Goal: Navigation & Orientation: Find specific page/section

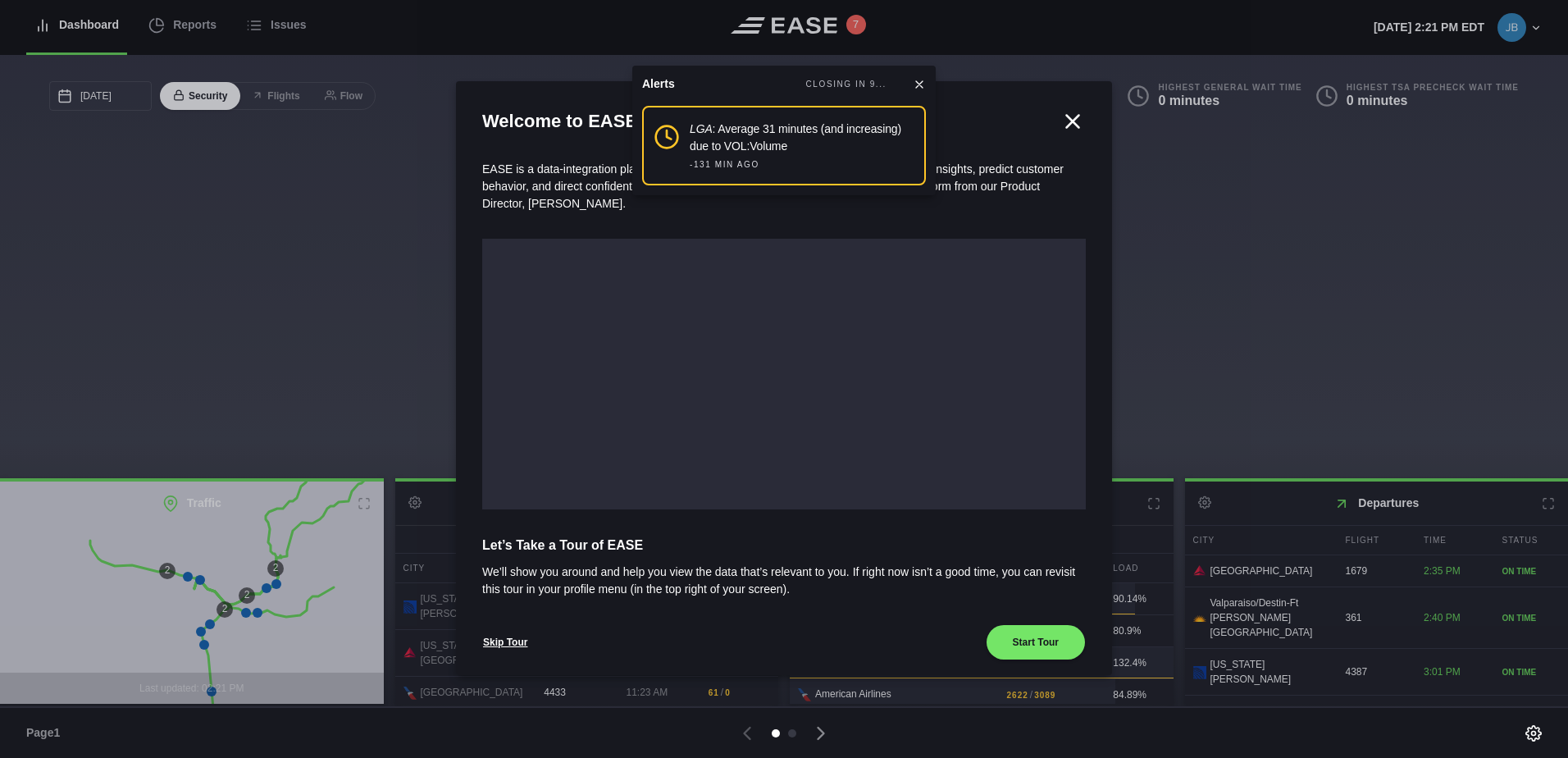
click at [920, 78] on icon at bounding box center [919, 85] width 13 height 13
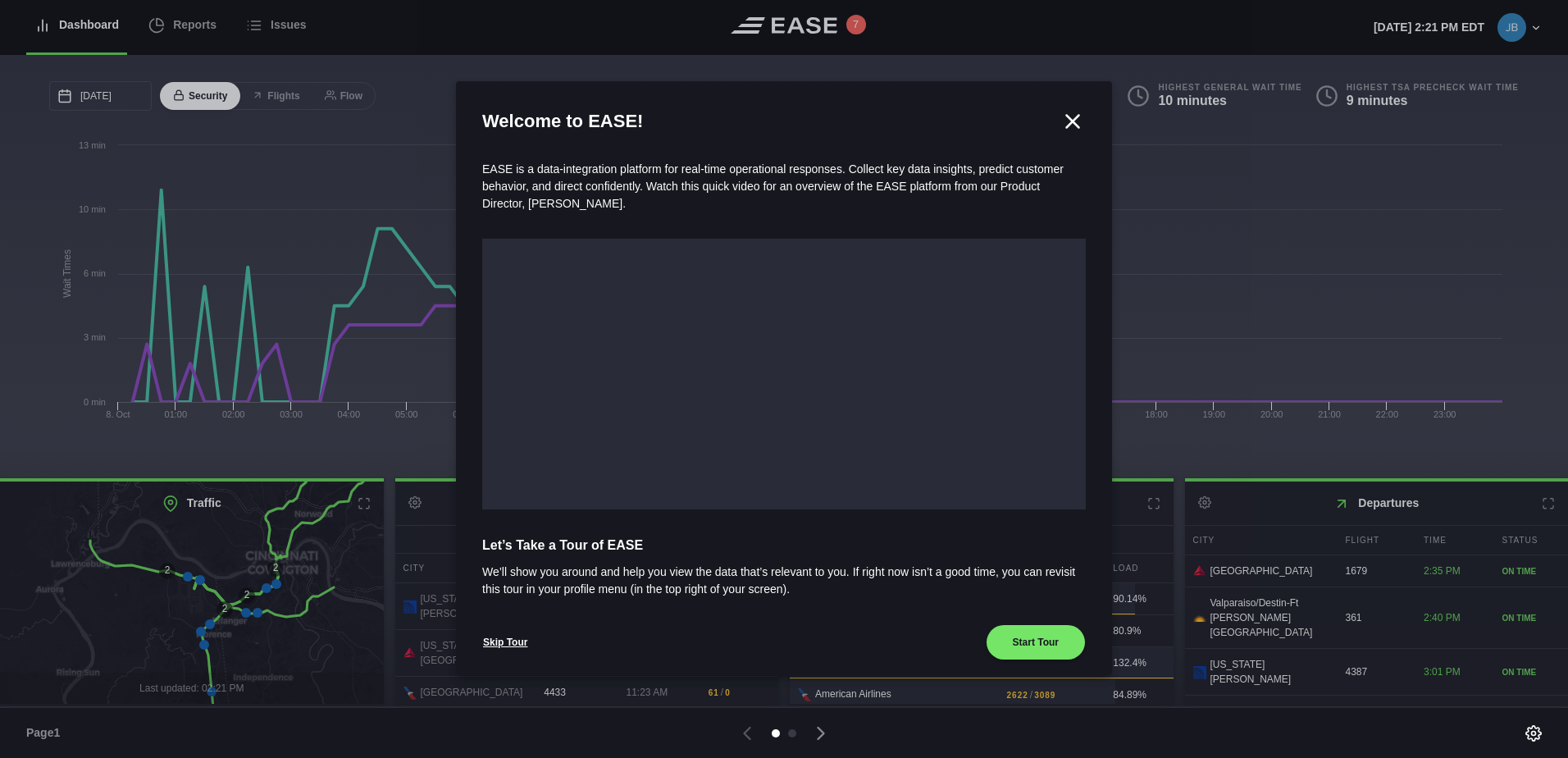
click at [1067, 124] on icon at bounding box center [1072, 121] width 13 height 13
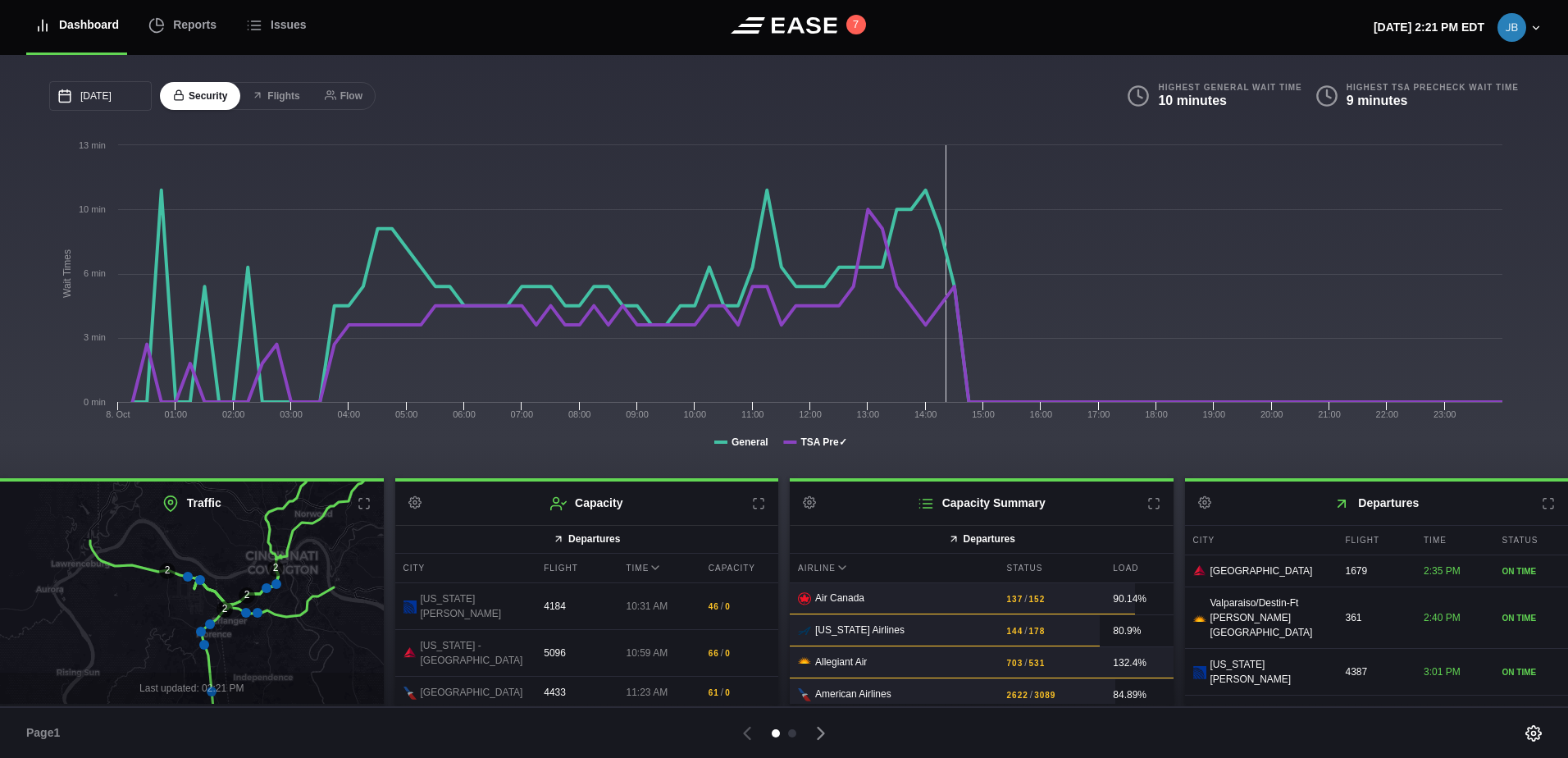
click at [1148, 504] on icon at bounding box center [1154, 504] width 13 height 13
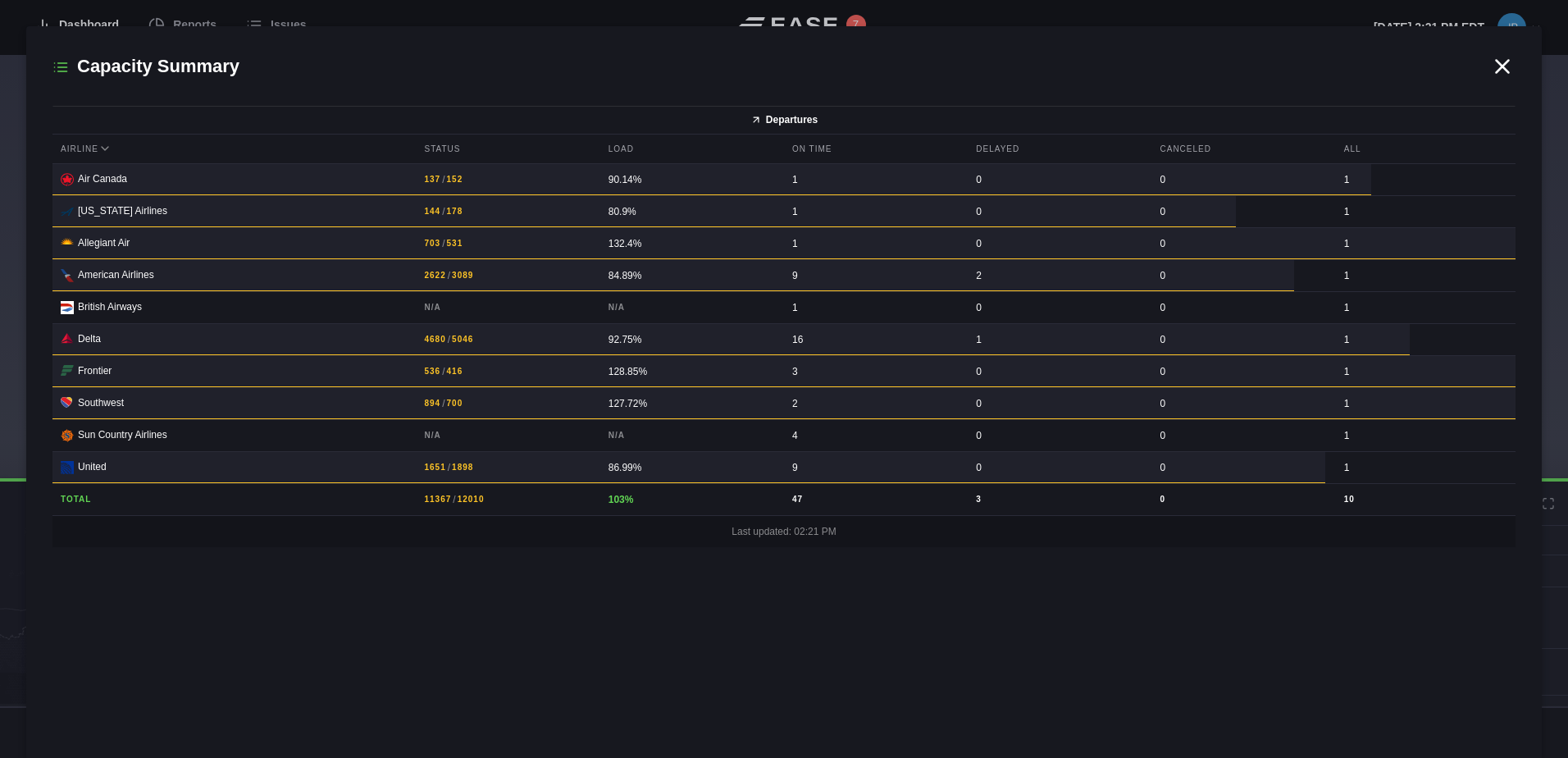
click at [1498, 62] on icon at bounding box center [1502, 65] width 13 height 13
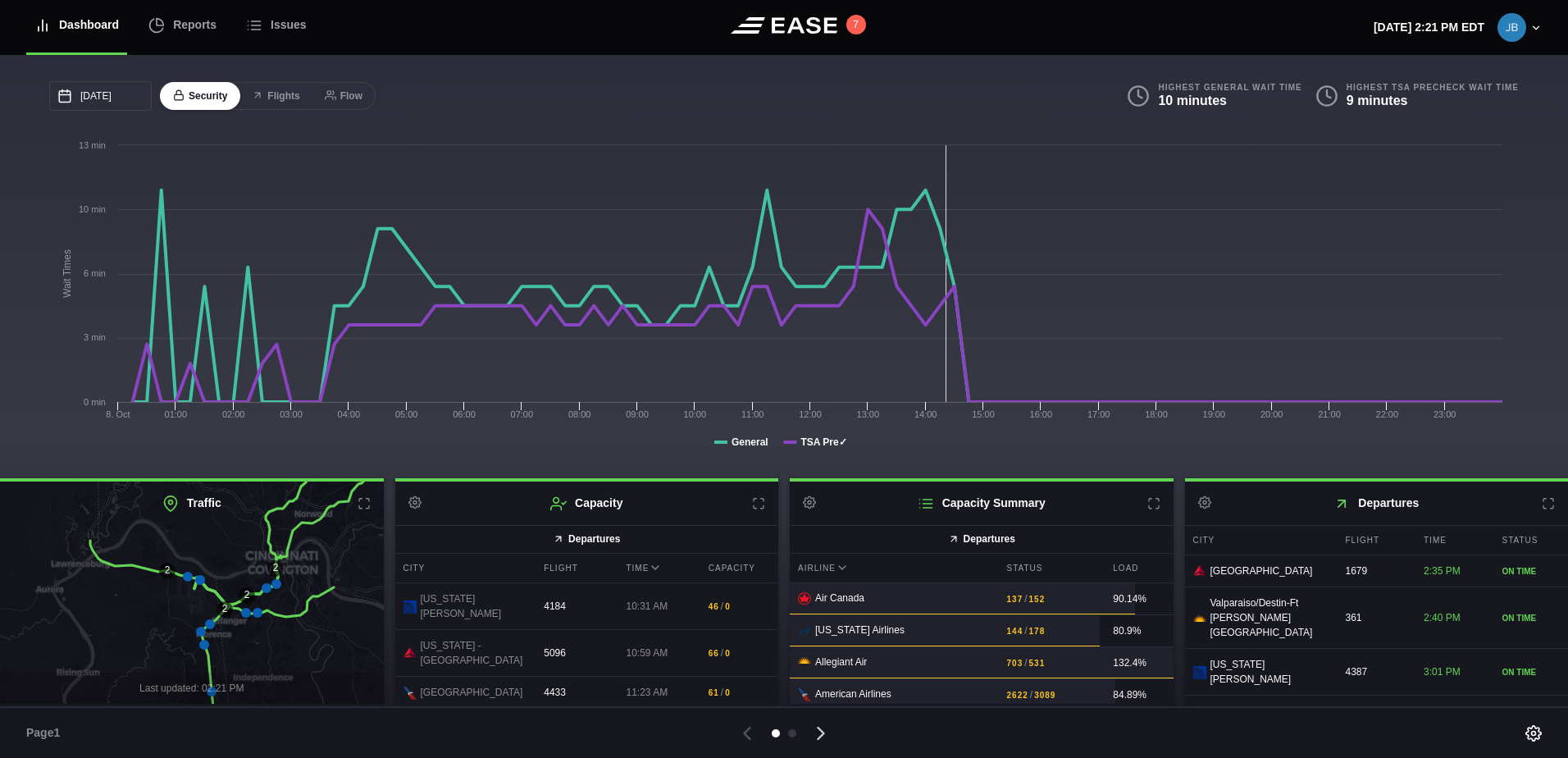
click at [820, 730] on icon at bounding box center [820, 734] width 6 height 12
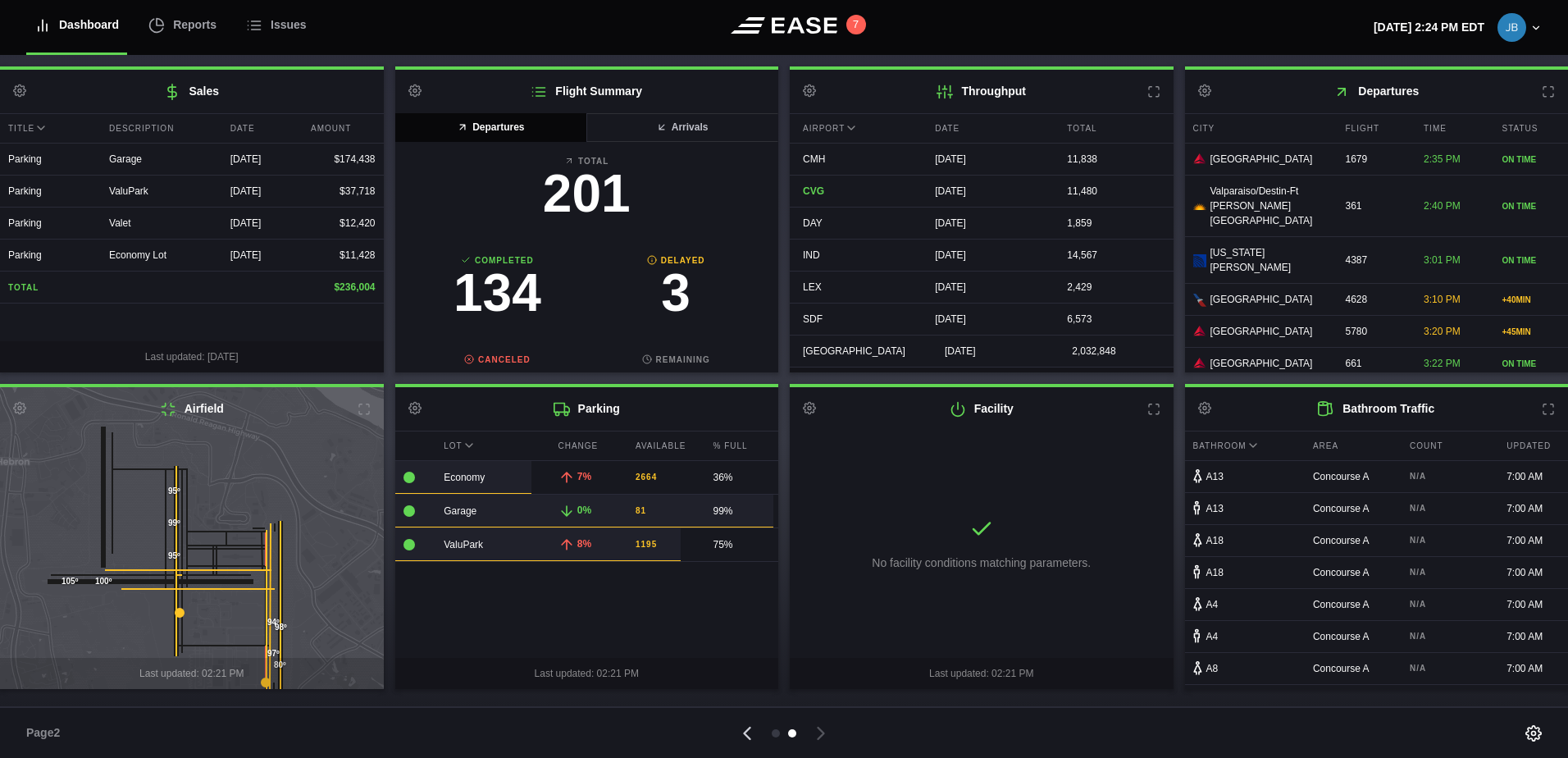
click at [744, 734] on icon at bounding box center [747, 734] width 6 height 12
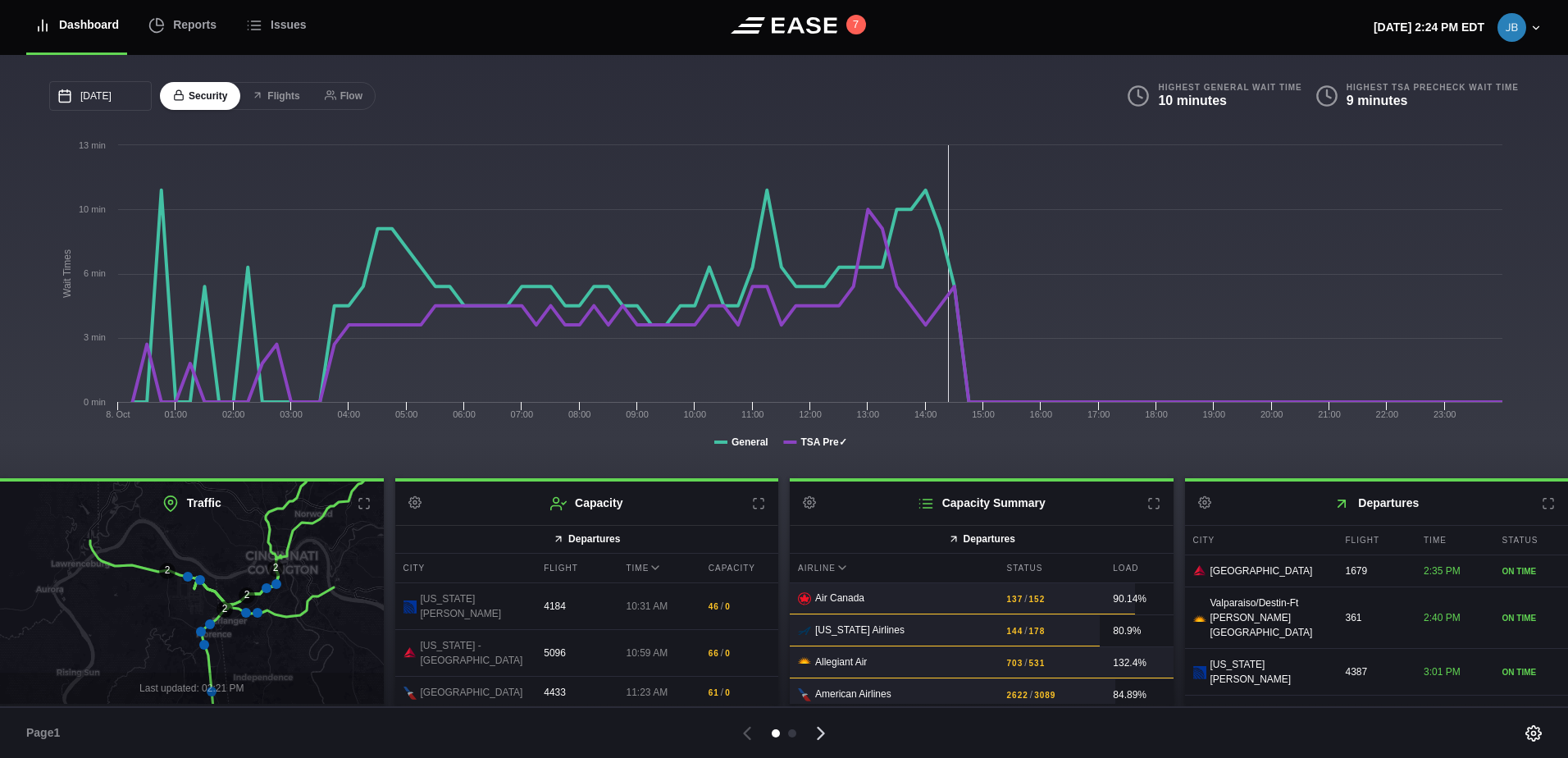
click at [823, 730] on icon at bounding box center [820, 733] width 23 height 23
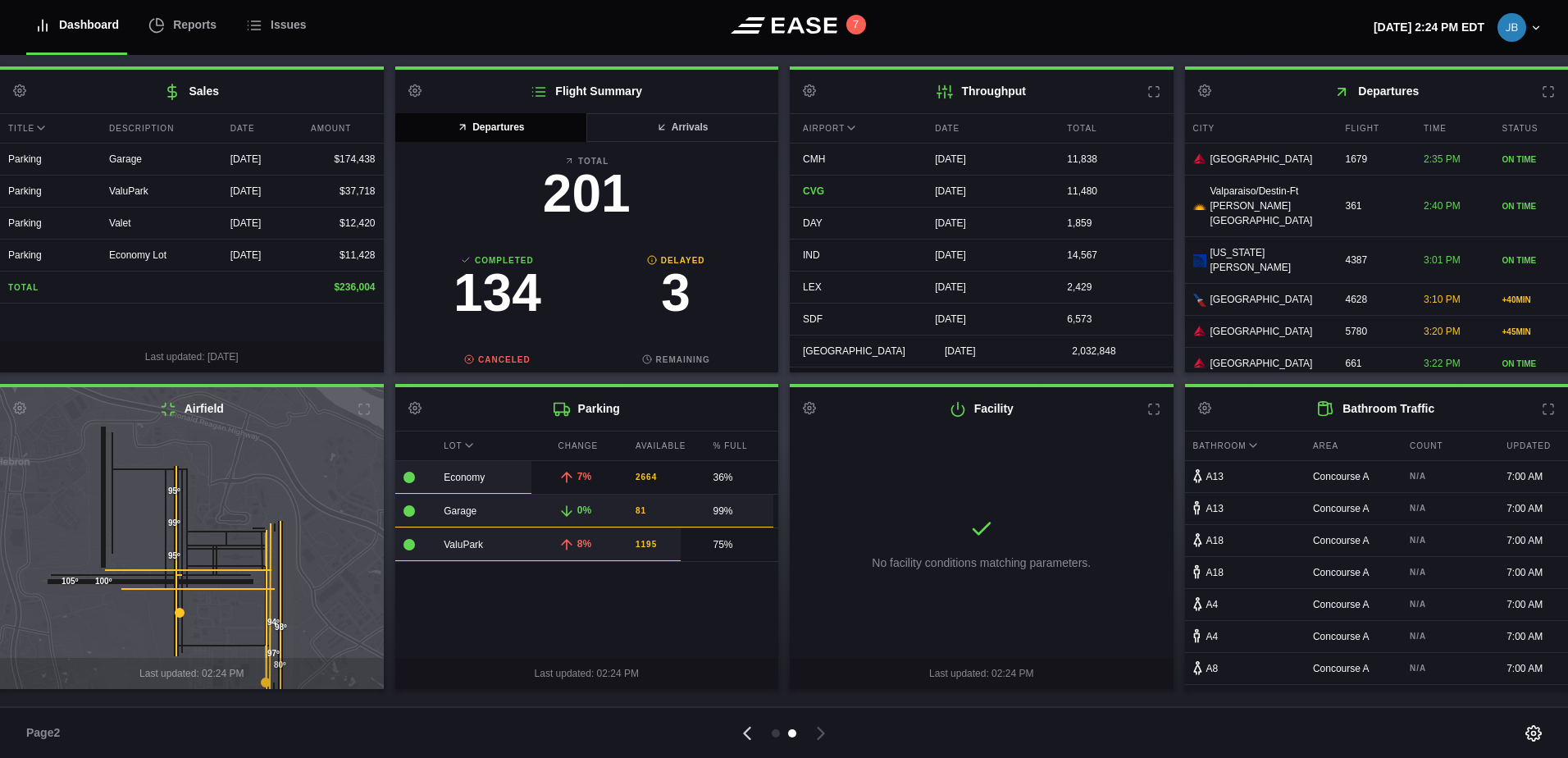
click at [748, 739] on icon at bounding box center [747, 733] width 23 height 23
